Goal: Information Seeking & Learning: Check status

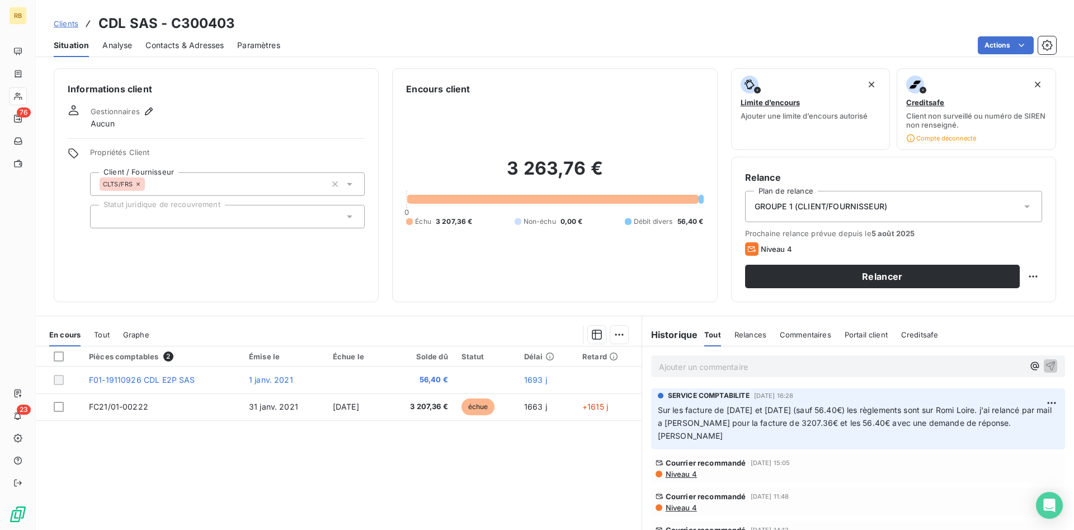
click at [724, 361] on p "Ajouter un commentaire ﻿" at bounding box center [841, 367] width 365 height 14
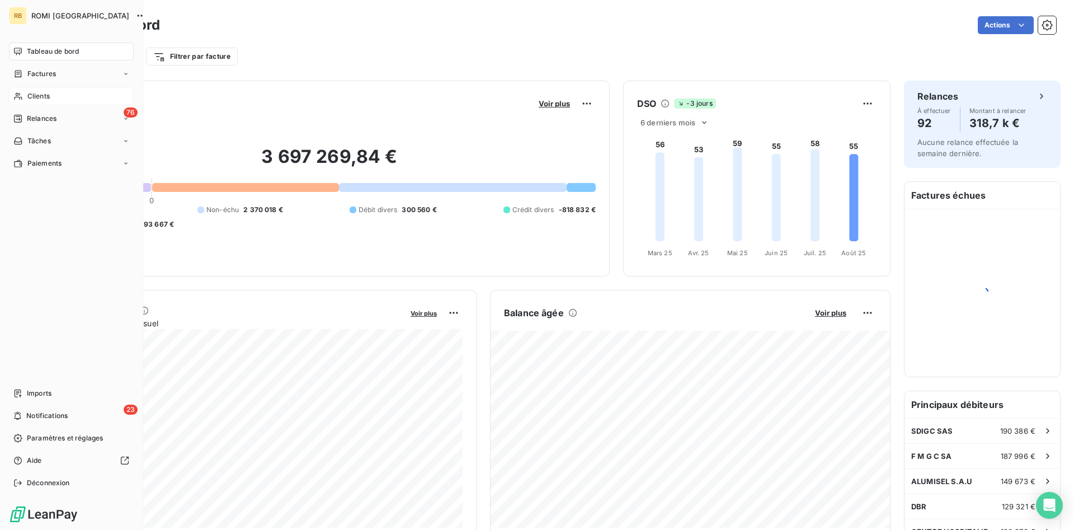
click at [43, 94] on span "Clients" at bounding box center [38, 96] width 22 height 10
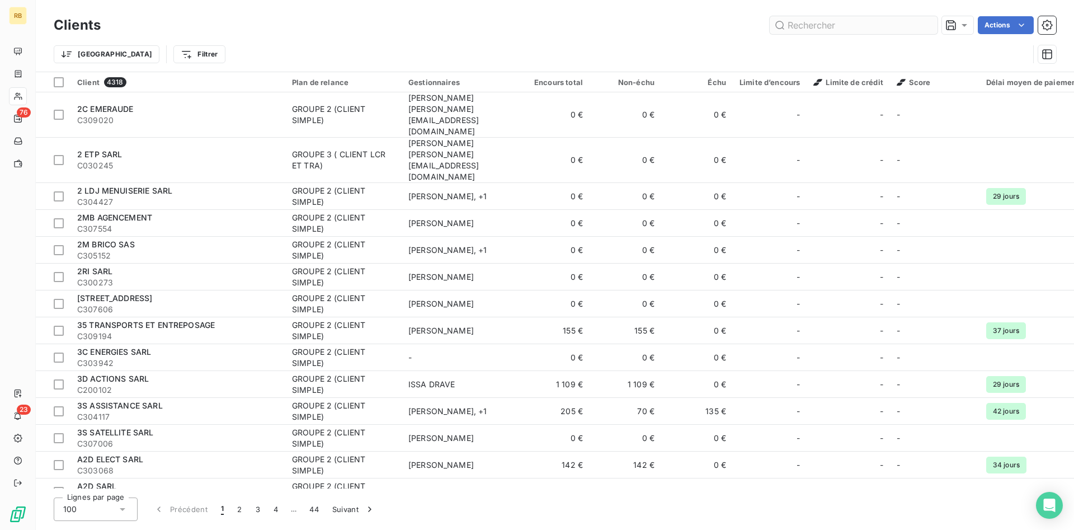
click at [795, 27] on input "text" at bounding box center [854, 25] width 168 height 18
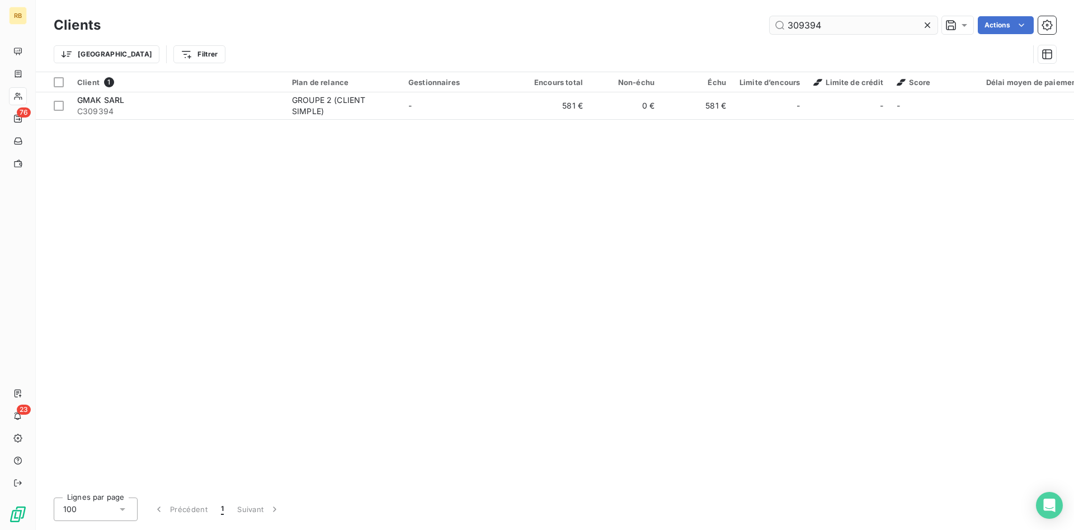
type input "309394"
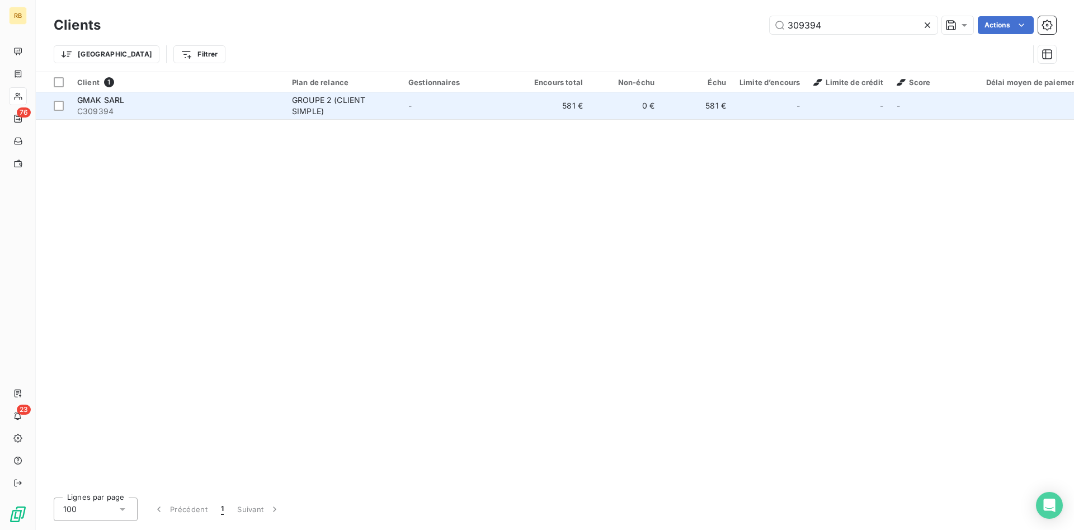
click at [129, 110] on span "C309394" at bounding box center [177, 111] width 201 height 11
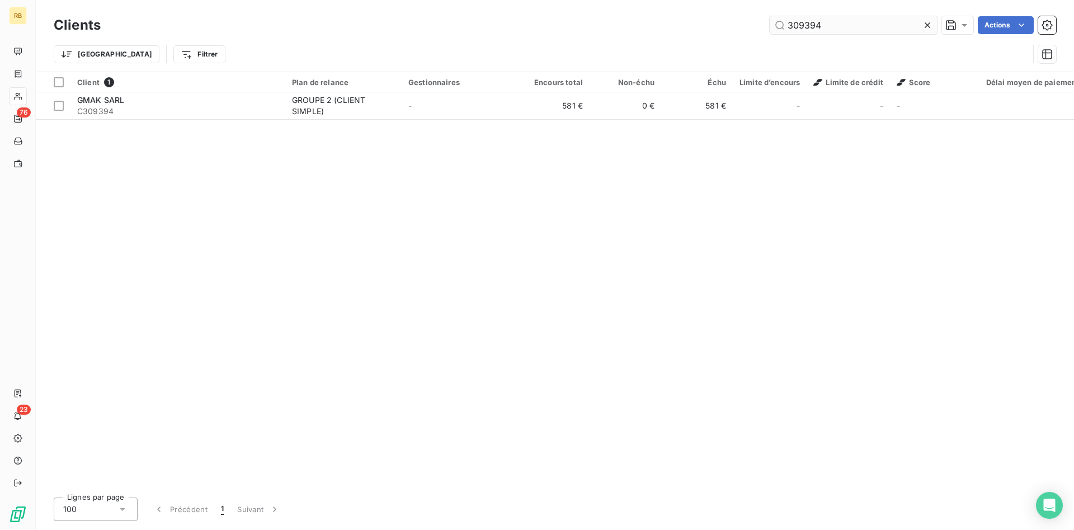
drag, startPoint x: 856, startPoint y: 27, endPoint x: 594, endPoint y: 37, distance: 261.5
click at [770, 34] on input "309394" at bounding box center [854, 25] width 168 height 18
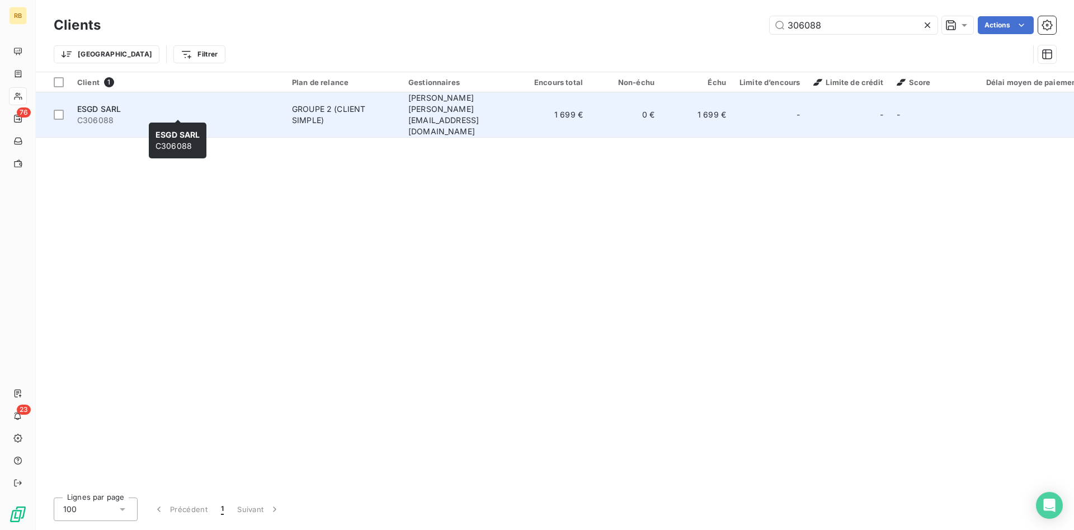
type input "306088"
click at [206, 115] on span "C306088" at bounding box center [177, 120] width 201 height 11
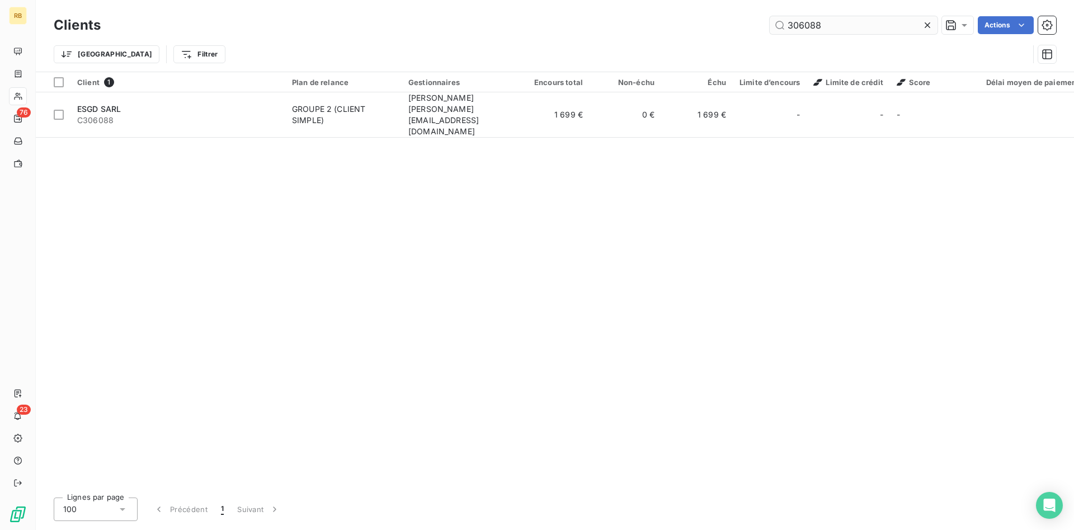
drag, startPoint x: 834, startPoint y: 30, endPoint x: 728, endPoint y: 31, distance: 105.8
click at [770, 31] on input "306088" at bounding box center [854, 25] width 168 height 18
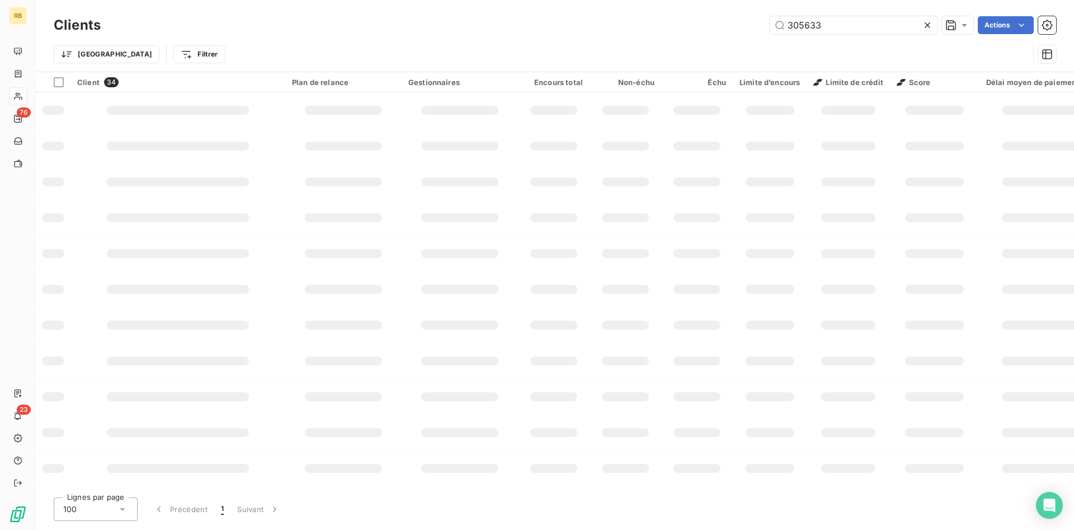
type input "305633"
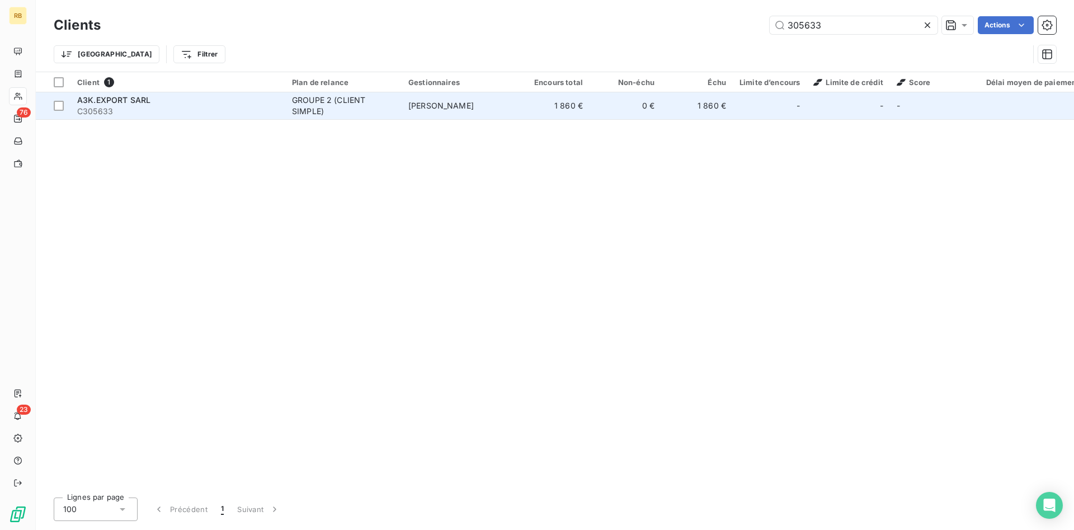
click at [185, 113] on span "C305633" at bounding box center [177, 111] width 201 height 11
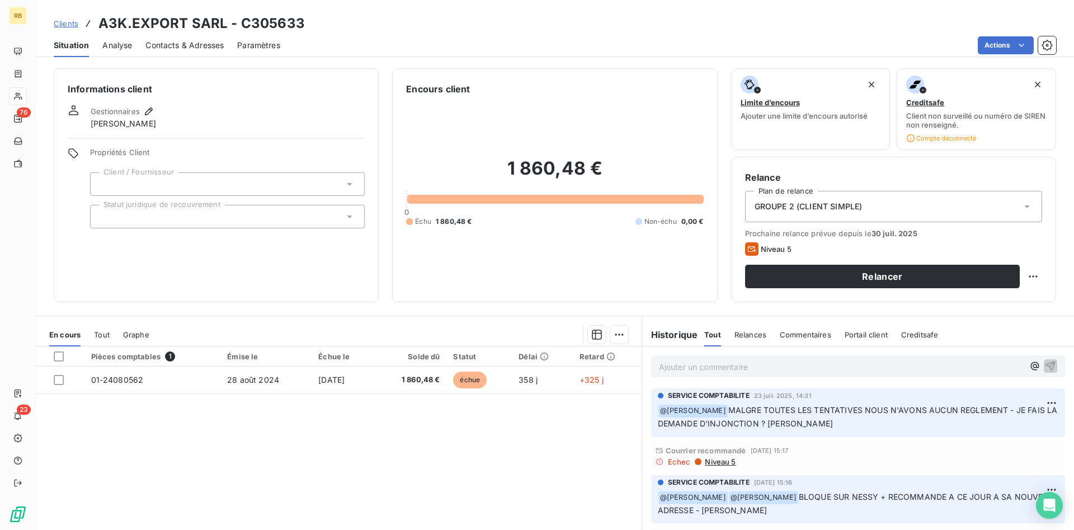
click at [724, 464] on span "Niveau 5" at bounding box center [720, 461] width 32 height 9
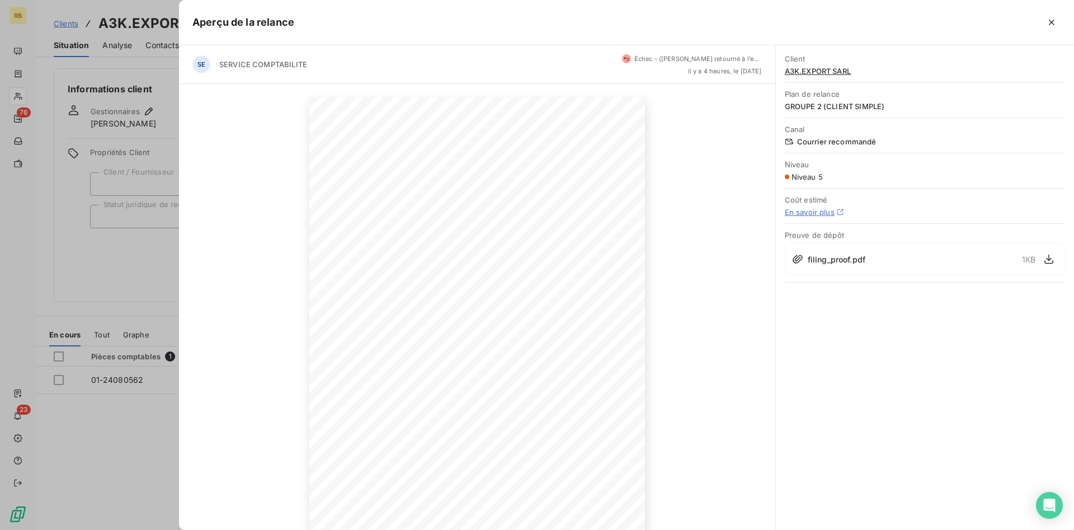
click at [797, 260] on icon at bounding box center [798, 259] width 10 height 8
click at [1051, 260] on icon "button" at bounding box center [1049, 258] width 11 height 11
click at [1050, 23] on icon "button" at bounding box center [1051, 22] width 11 height 11
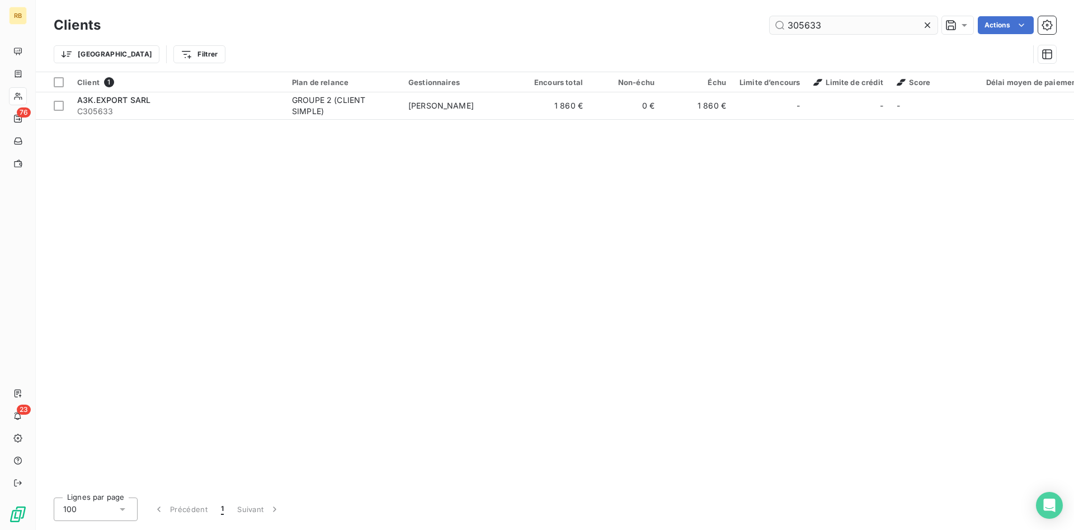
drag, startPoint x: 826, startPoint y: 25, endPoint x: 643, endPoint y: 23, distance: 183.5
click at [770, 23] on input "305633" at bounding box center [854, 25] width 168 height 18
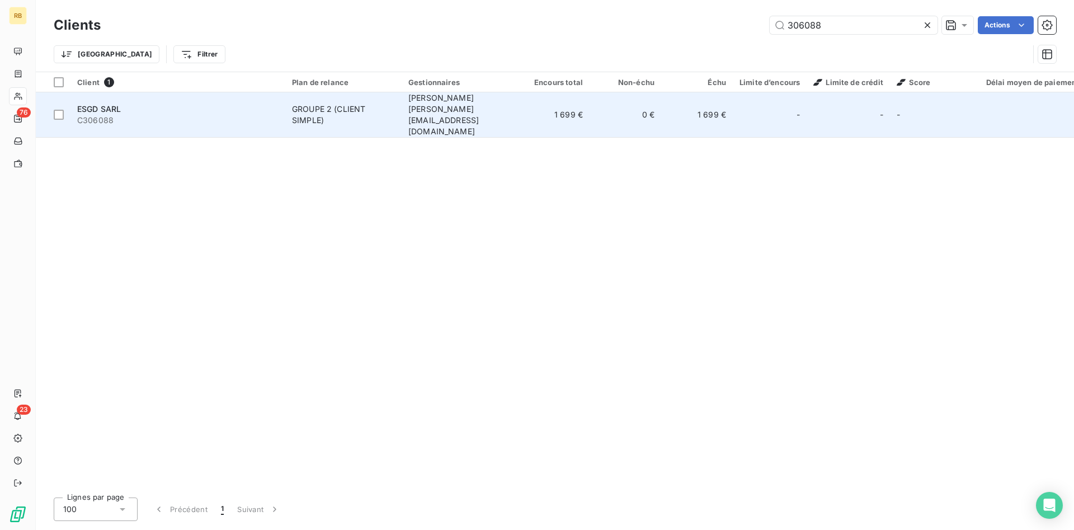
type input "306088"
click at [200, 104] on div "ESGD SARL" at bounding box center [177, 109] width 201 height 11
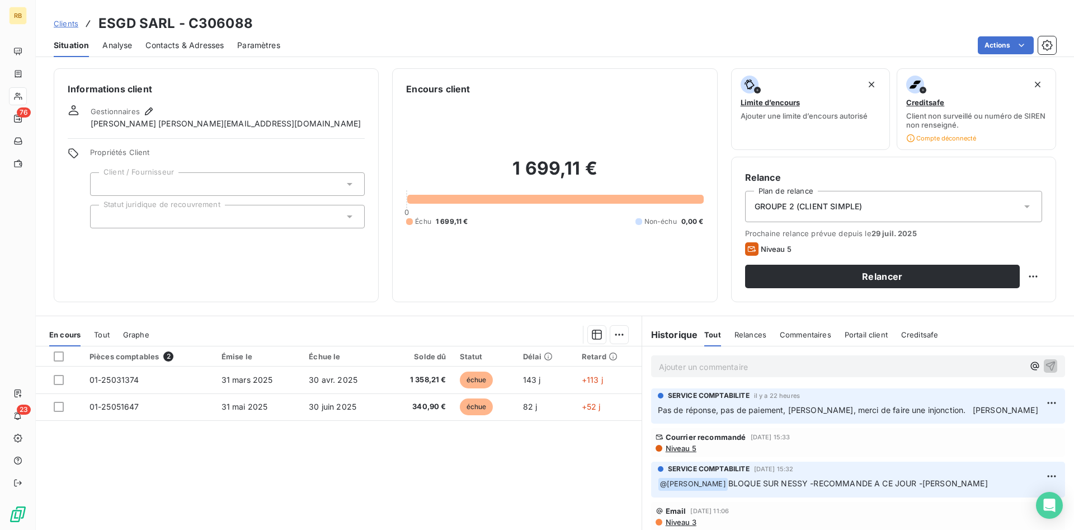
click at [673, 448] on span "Niveau 5" at bounding box center [681, 448] width 32 height 9
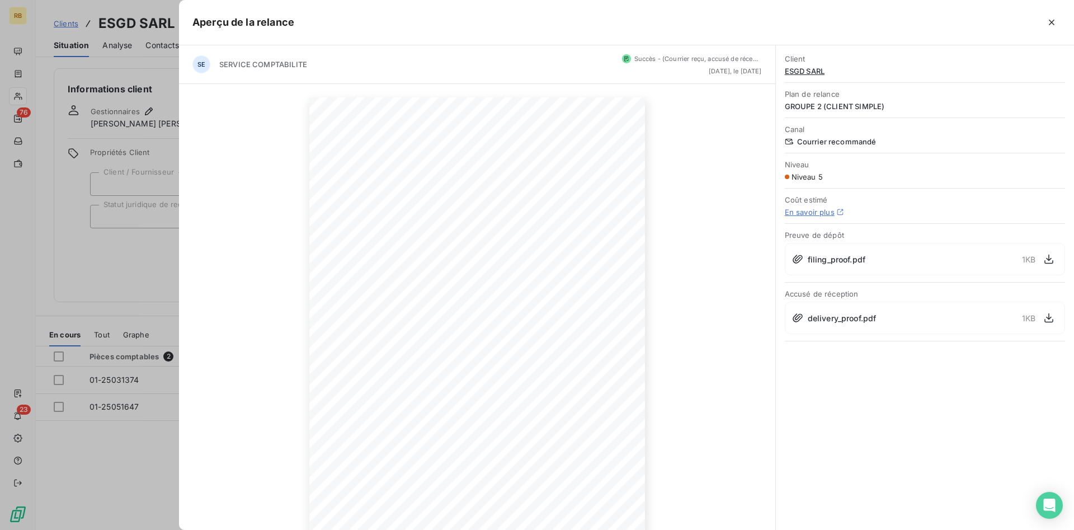
click at [804, 318] on div "delivery_proof.pdf" at bounding box center [834, 318] width 84 height 12
click at [797, 318] on icon at bounding box center [797, 317] width 11 height 11
click at [1045, 324] on button "button" at bounding box center [1049, 318] width 18 height 18
click at [74, 256] on div at bounding box center [537, 265] width 1074 height 530
